Goal: Transaction & Acquisition: Download file/media

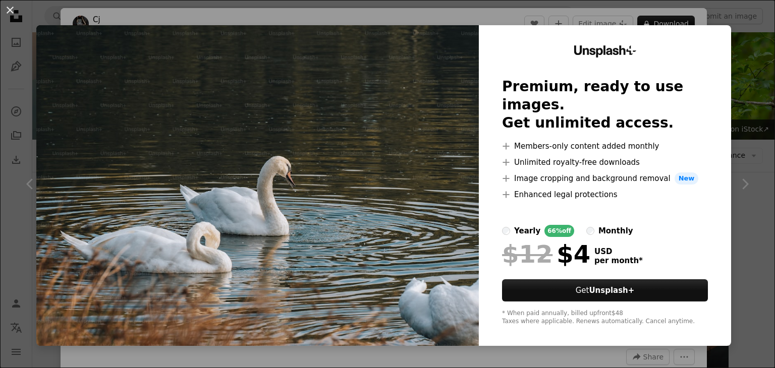
scroll to position [303, 0]
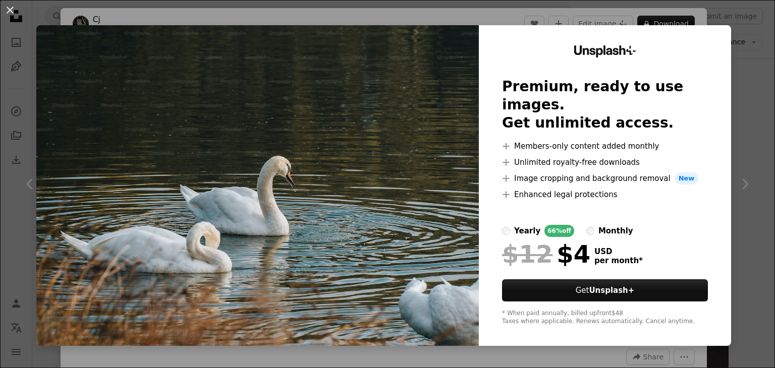
click at [385, 112] on img at bounding box center [257, 185] width 443 height 321
click at [14, 10] on button "An X shape" at bounding box center [10, 10] width 12 height 12
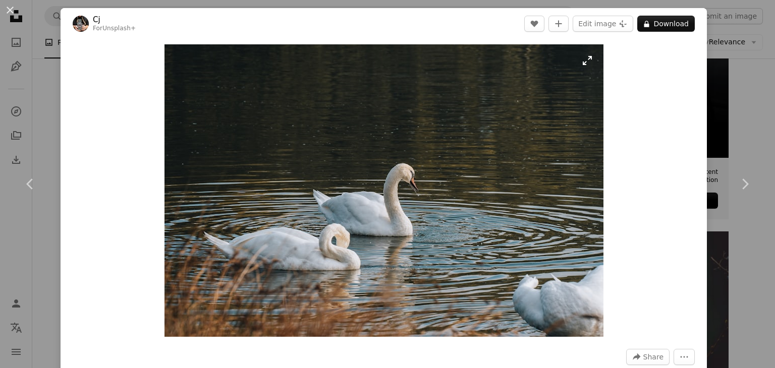
drag, startPoint x: 495, startPoint y: 88, endPoint x: 409, endPoint y: 89, distance: 86.3
click at [409, 89] on img "Zoom in on this image" at bounding box center [384, 190] width 439 height 293
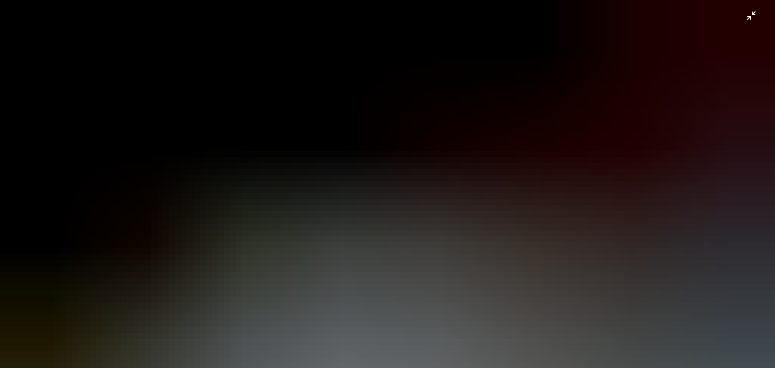
scroll to position [70, 0]
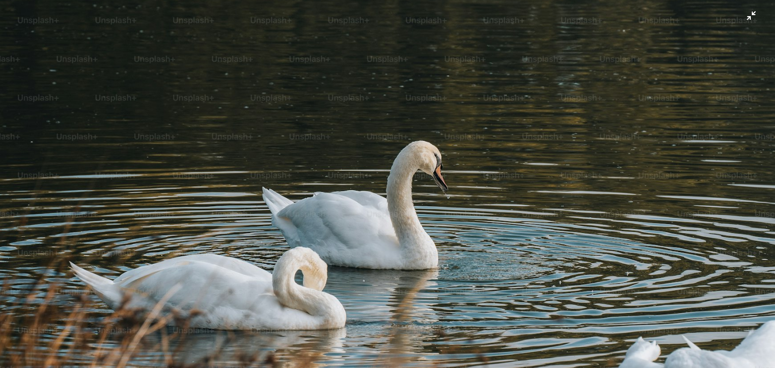
click at [662, 70] on img "Zoom out on this image" at bounding box center [387, 189] width 776 height 518
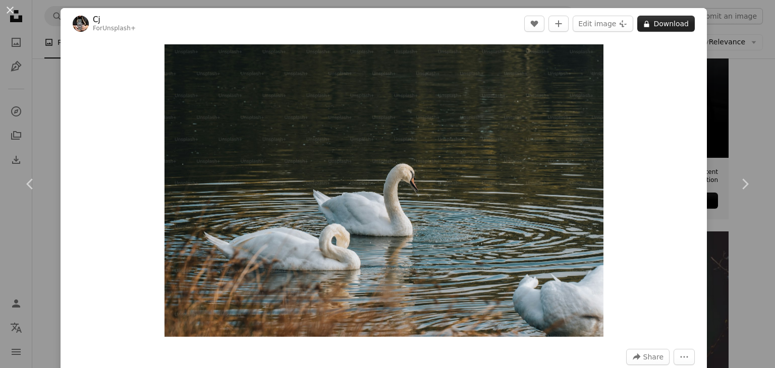
click at [671, 25] on button "A lock Download" at bounding box center [666, 24] width 58 height 16
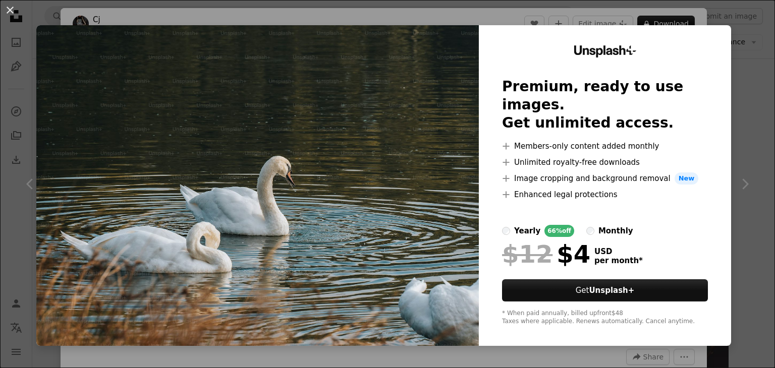
drag, startPoint x: 369, startPoint y: 85, endPoint x: 492, endPoint y: 69, distance: 124.2
click at [369, 85] on img at bounding box center [257, 185] width 443 height 321
click at [316, 161] on img at bounding box center [257, 185] width 443 height 321
drag, startPoint x: 335, startPoint y: 75, endPoint x: 370, endPoint y: 219, distance: 148.0
click at [349, 227] on img at bounding box center [257, 185] width 443 height 321
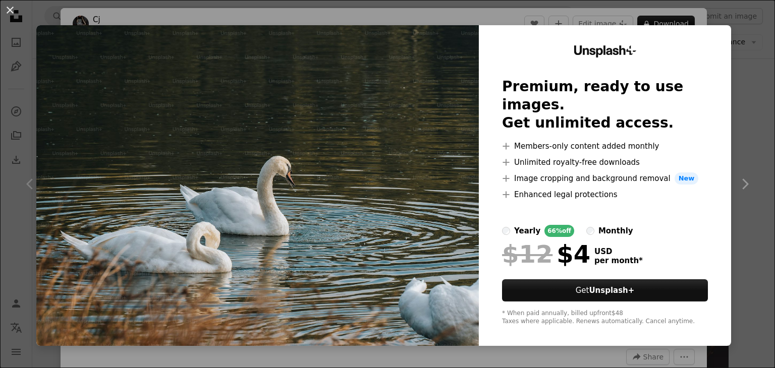
click at [742, 159] on div "An X shape Unsplash+ Premium, ready to use images. Get unlimited access. A plus…" at bounding box center [387, 184] width 775 height 368
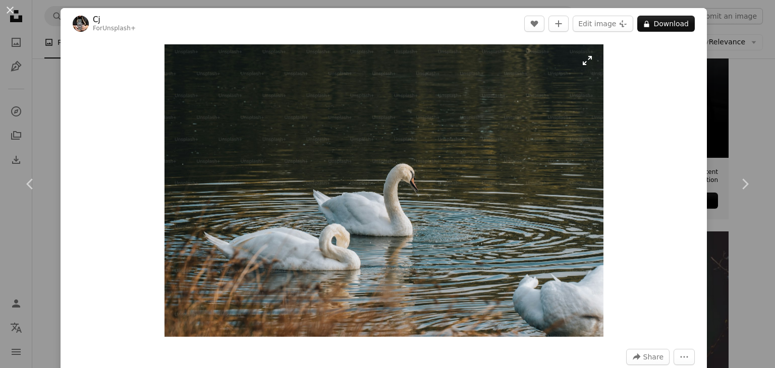
click at [488, 87] on img "Zoom in on this image" at bounding box center [384, 190] width 439 height 293
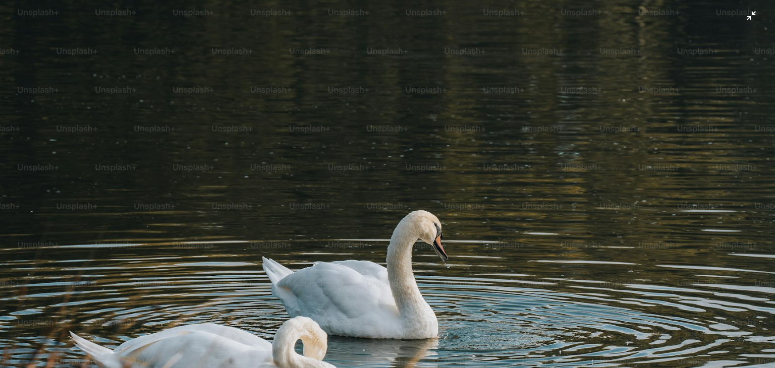
scroll to position [70, 0]
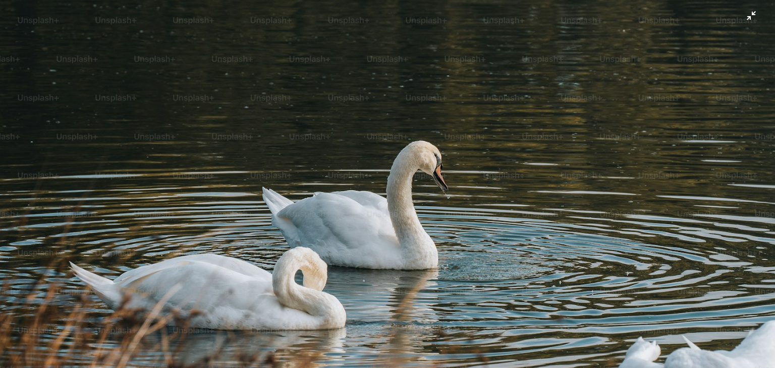
click at [483, 159] on img "Zoom out on this image" at bounding box center [387, 189] width 776 height 518
click at [483, 159] on img "Zoom out on this image" at bounding box center [384, 190] width 439 height 293
